Goal: Obtain resource: Download file/media

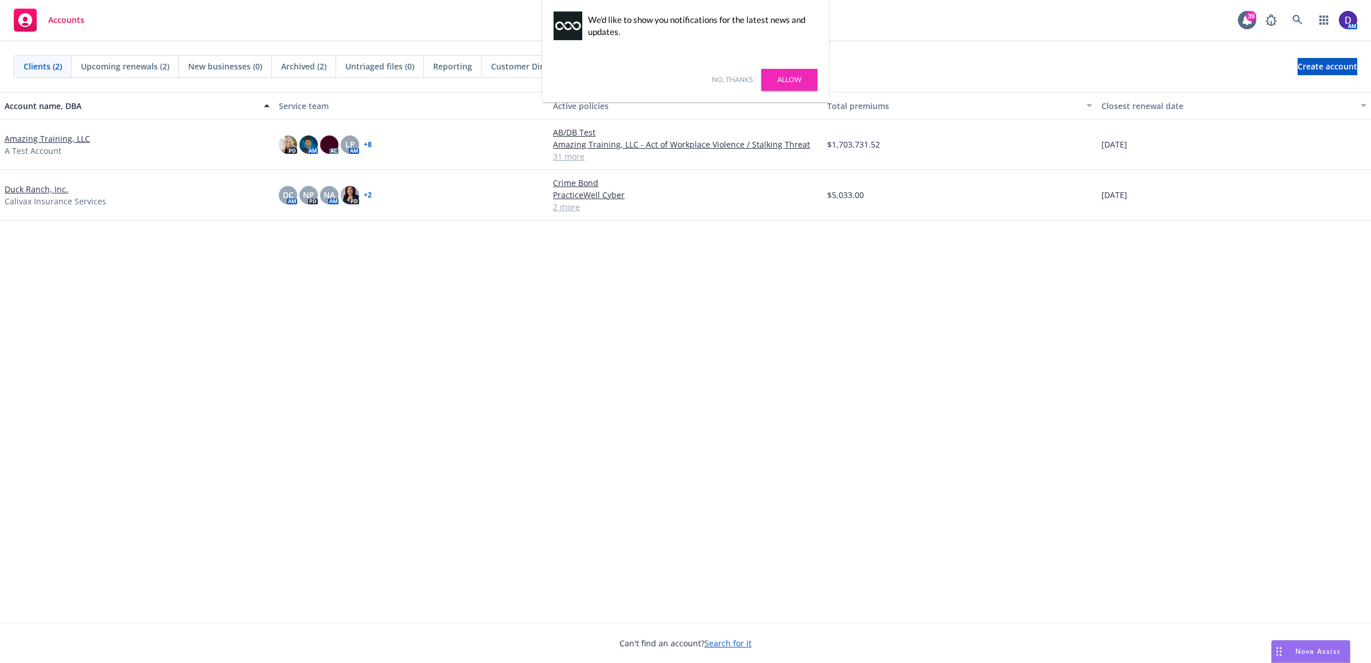
click at [250, 468] on div "Account name, DBA Service team Active policies Total premiums Closest renewal d…" at bounding box center [685, 357] width 1371 height 530
click at [1306, 16] on link at bounding box center [1297, 20] width 23 height 23
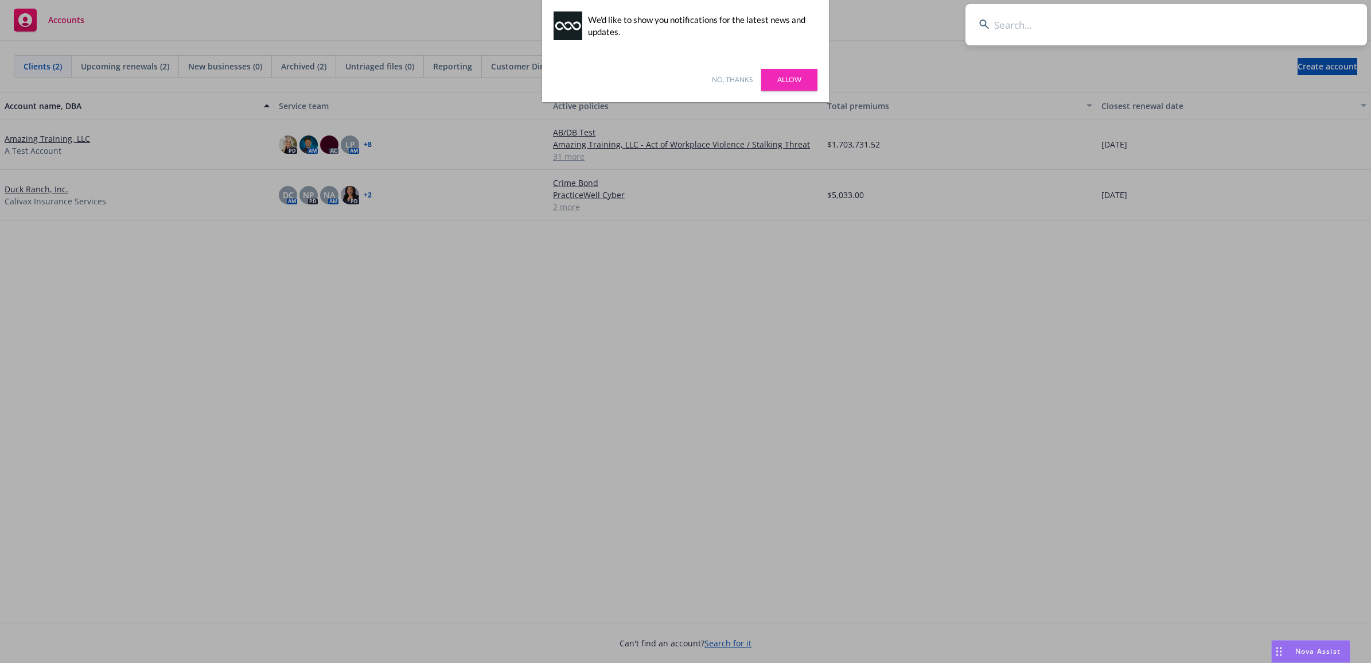
click at [782, 81] on link "Allow" at bounding box center [789, 80] width 56 height 22
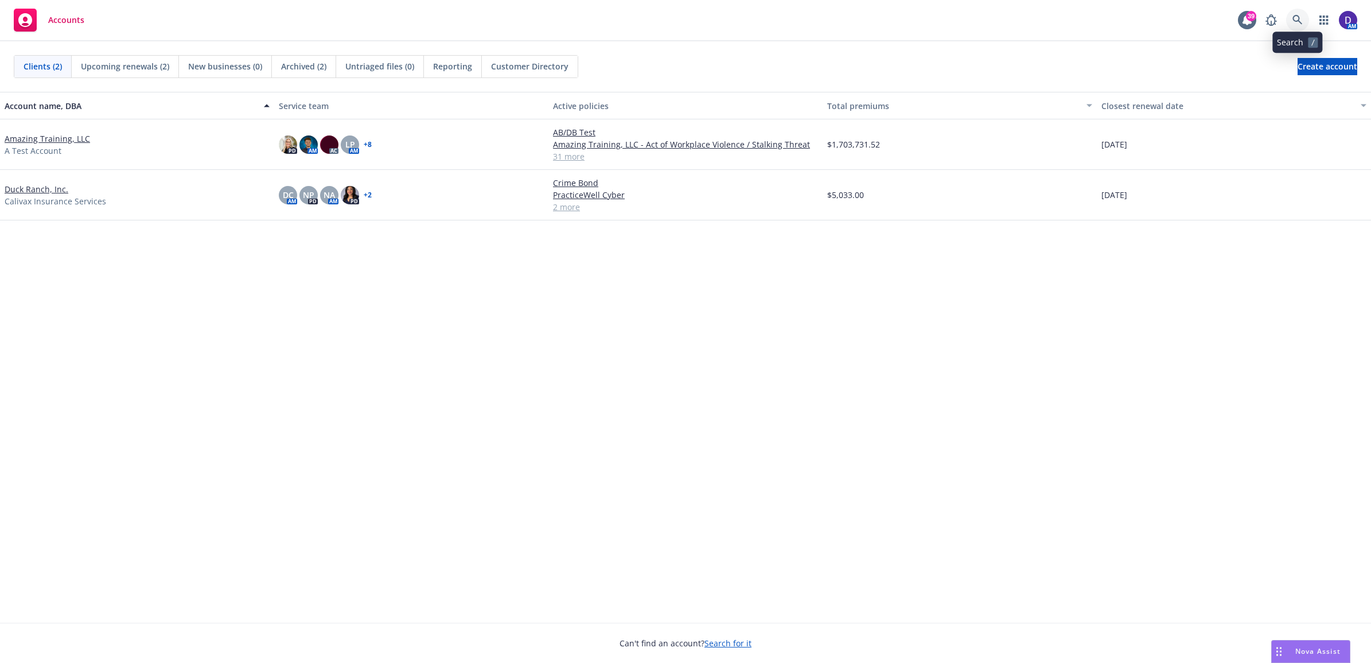
click at [1295, 24] on icon at bounding box center [1298, 20] width 10 height 10
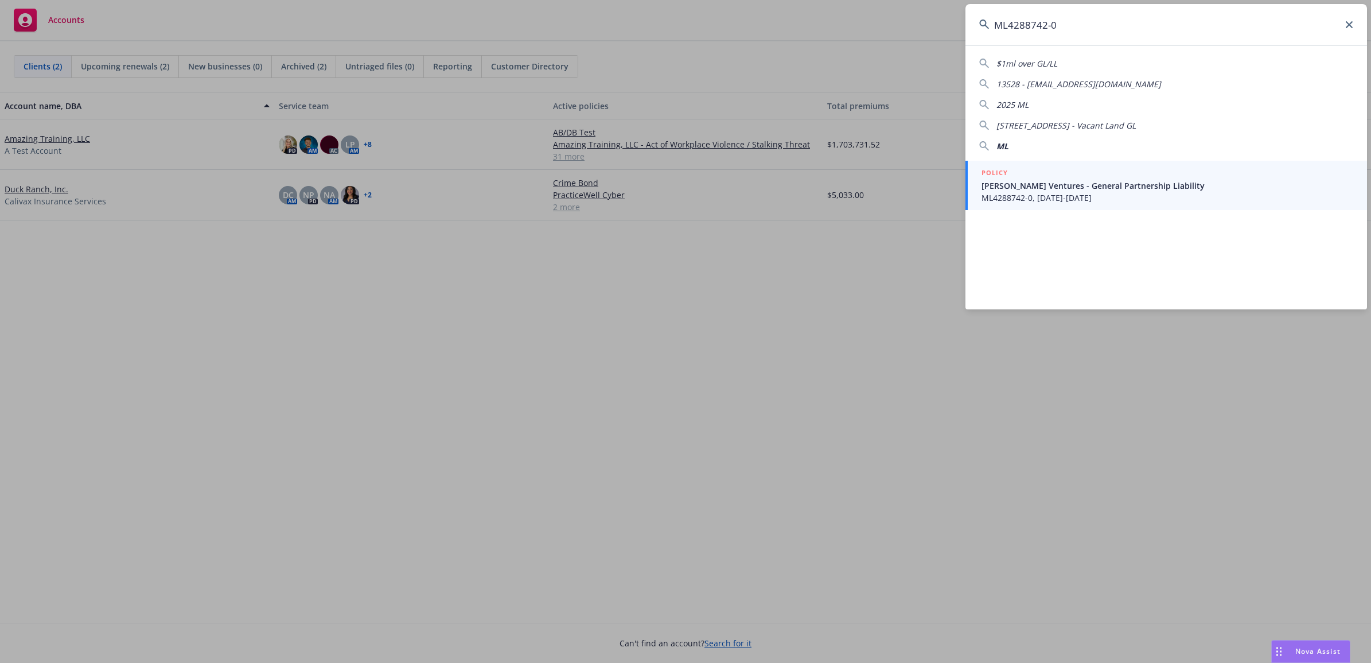
type input "ML4288742-0"
click at [1044, 186] on span "[PERSON_NAME] Ventures - General Partnership Liability" at bounding box center [1168, 186] width 372 height 12
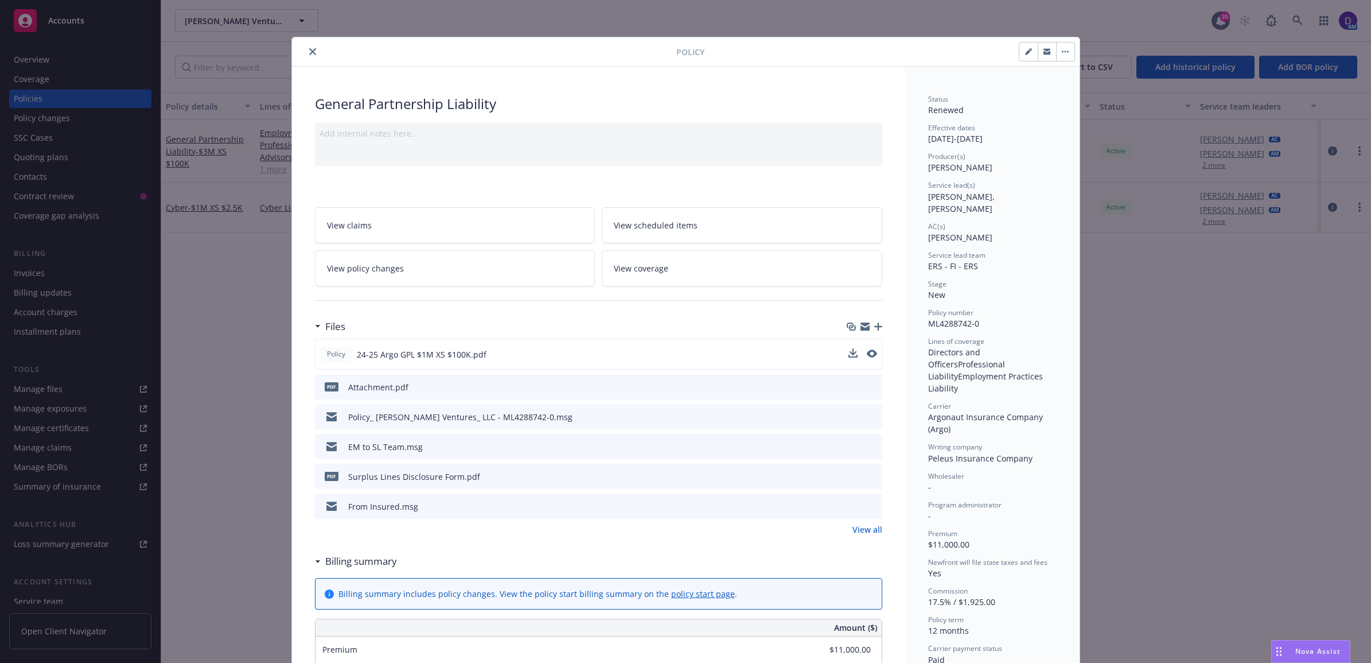
click at [848, 359] on button at bounding box center [852, 354] width 9 height 12
click at [848, 353] on icon "download file" at bounding box center [851, 352] width 7 height 7
